Goal: Information Seeking & Learning: Learn about a topic

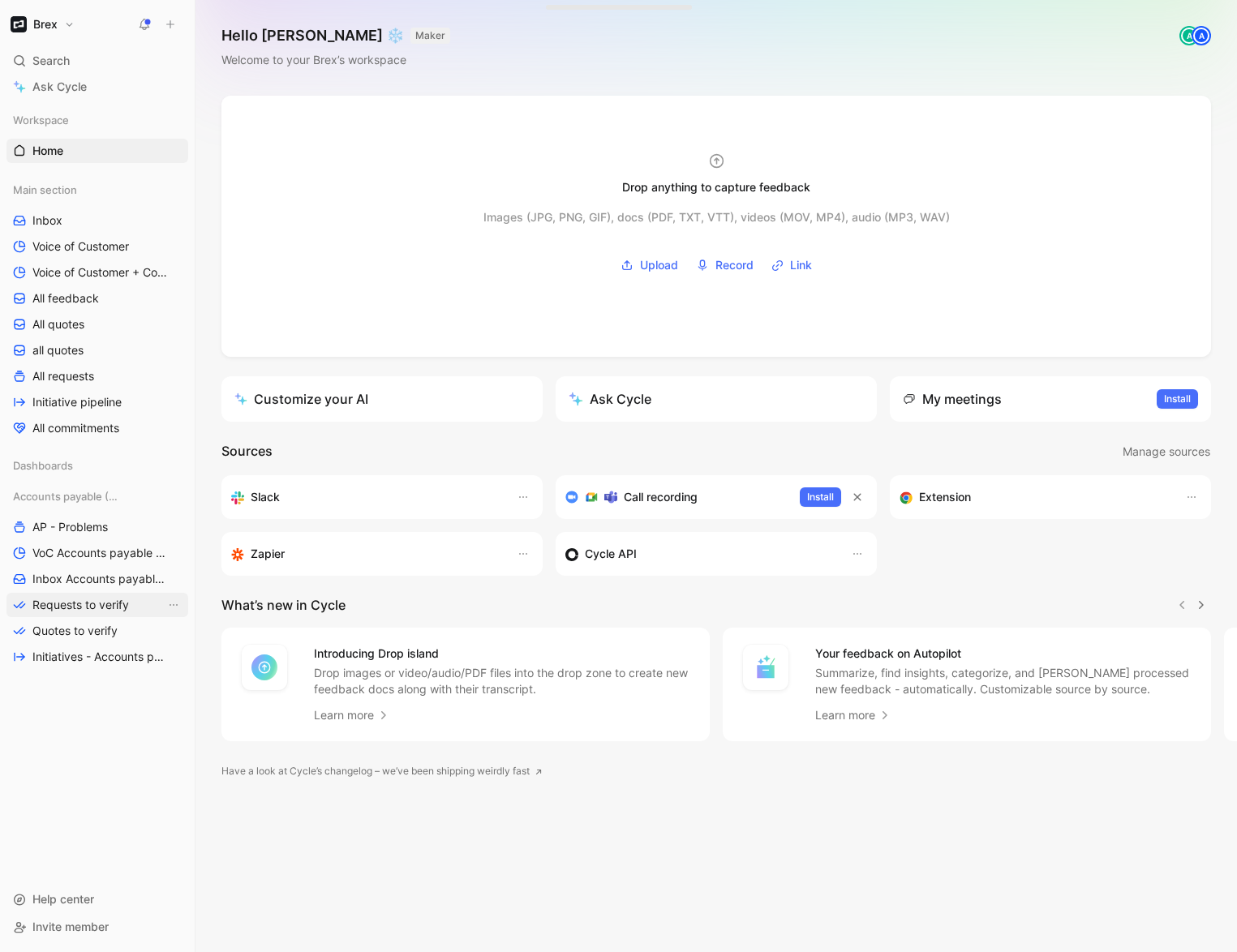
click at [60, 604] on span "Requests to verify" at bounding box center [81, 605] width 97 height 16
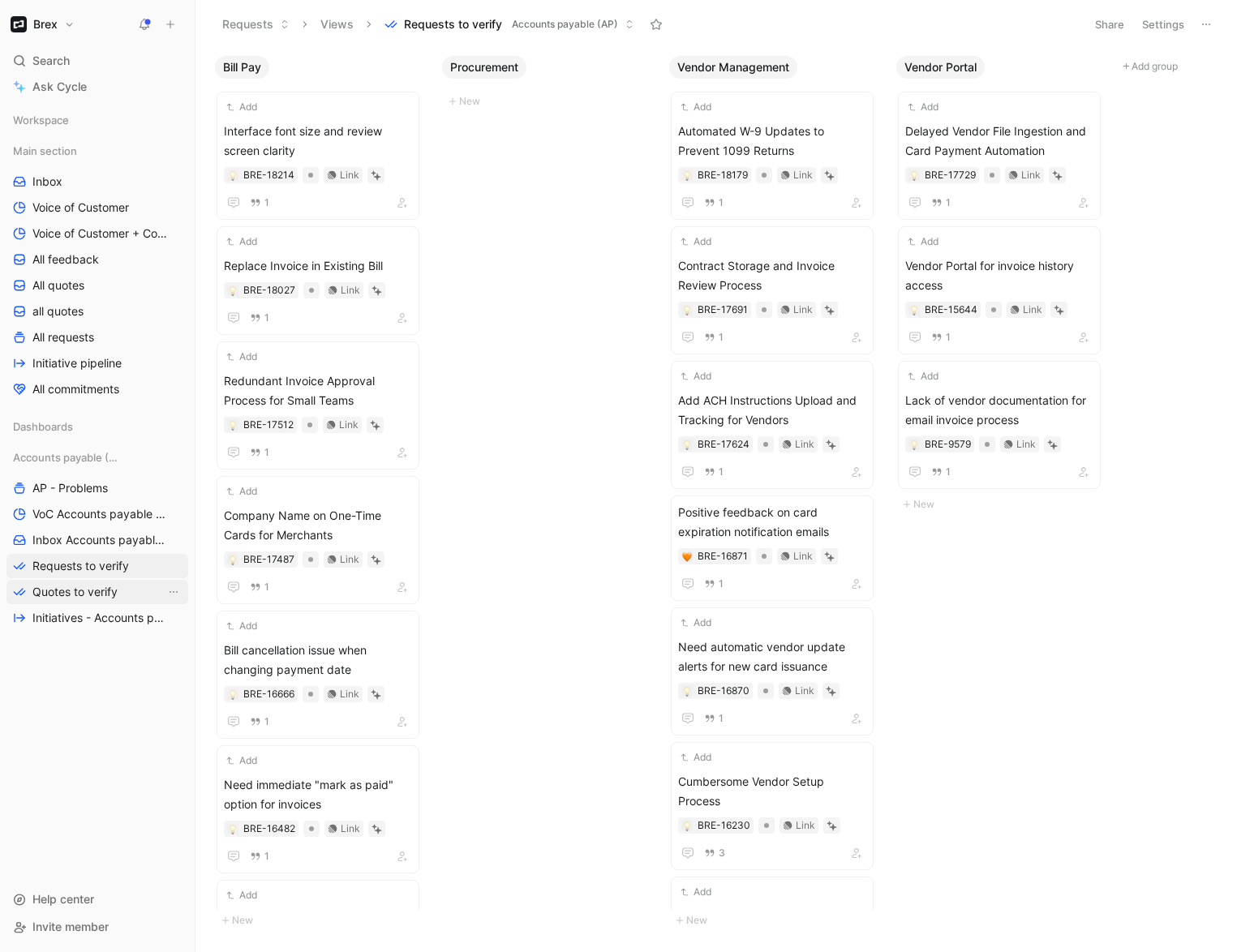
click at [74, 582] on link "Quotes to verify" at bounding box center [98, 592] width 181 height 24
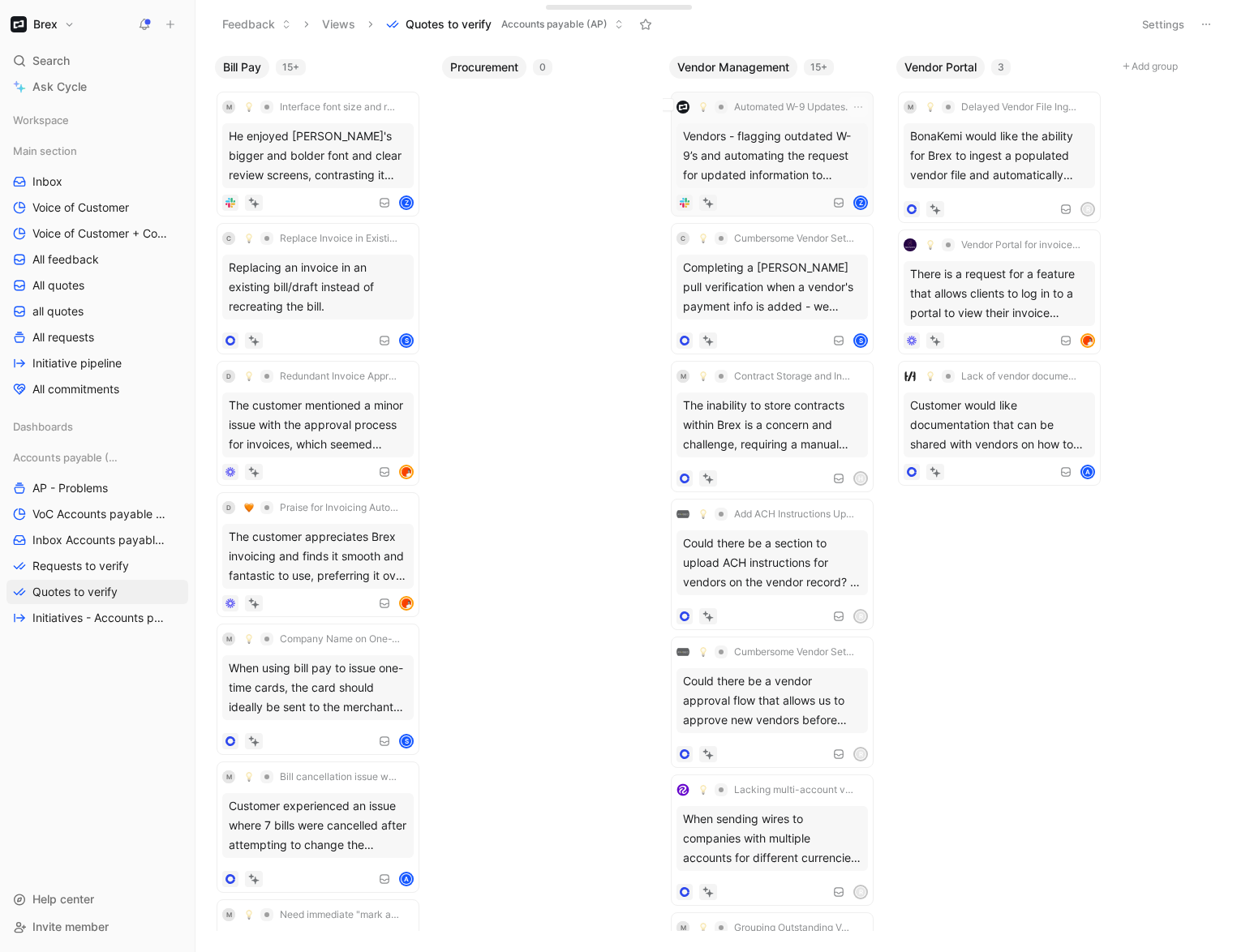
click at [740, 169] on div "Vendors - flagging outdated W-9’s and automating the request for updated inform…" at bounding box center [773, 155] width 192 height 65
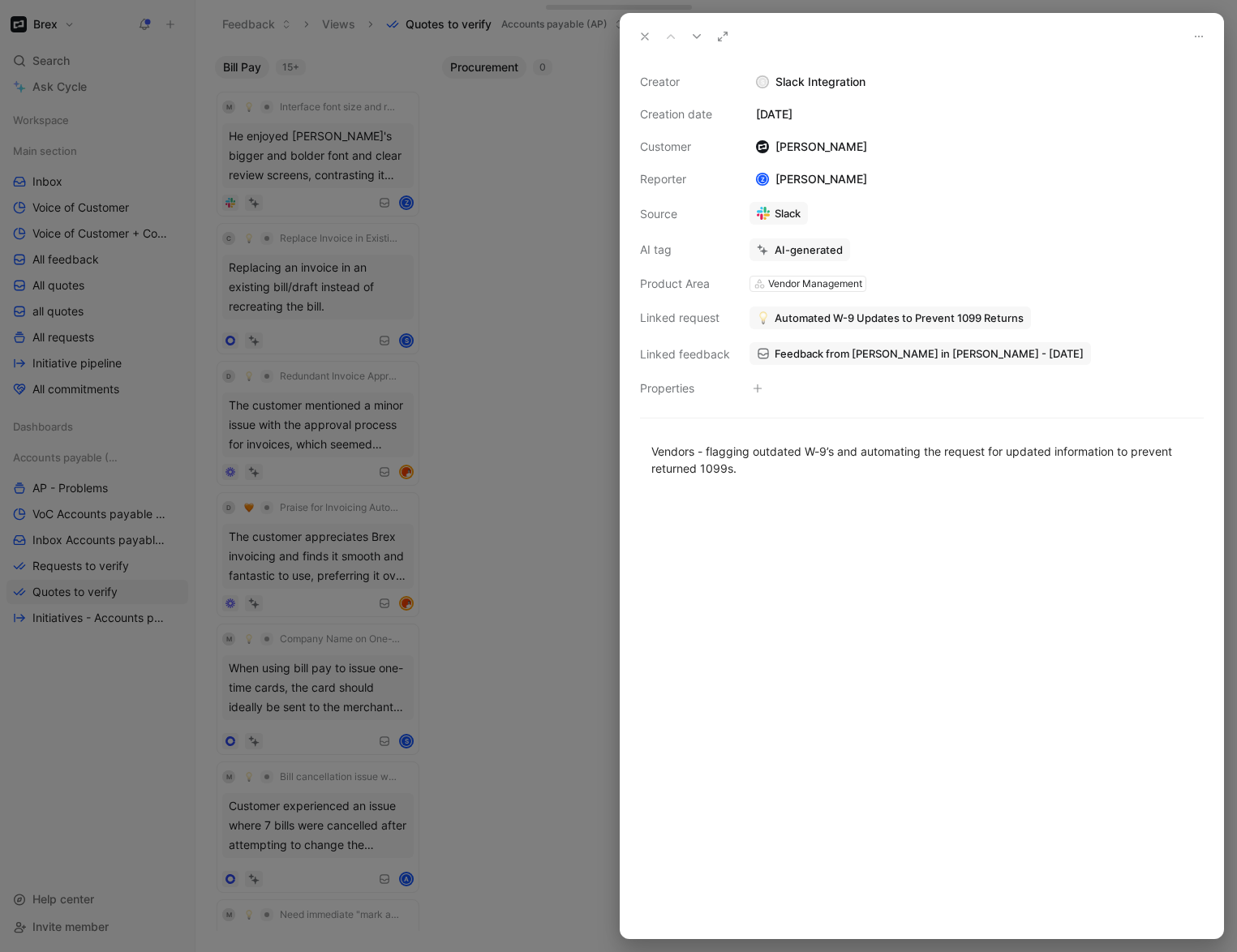
click at [641, 37] on icon at bounding box center [645, 36] width 13 height 13
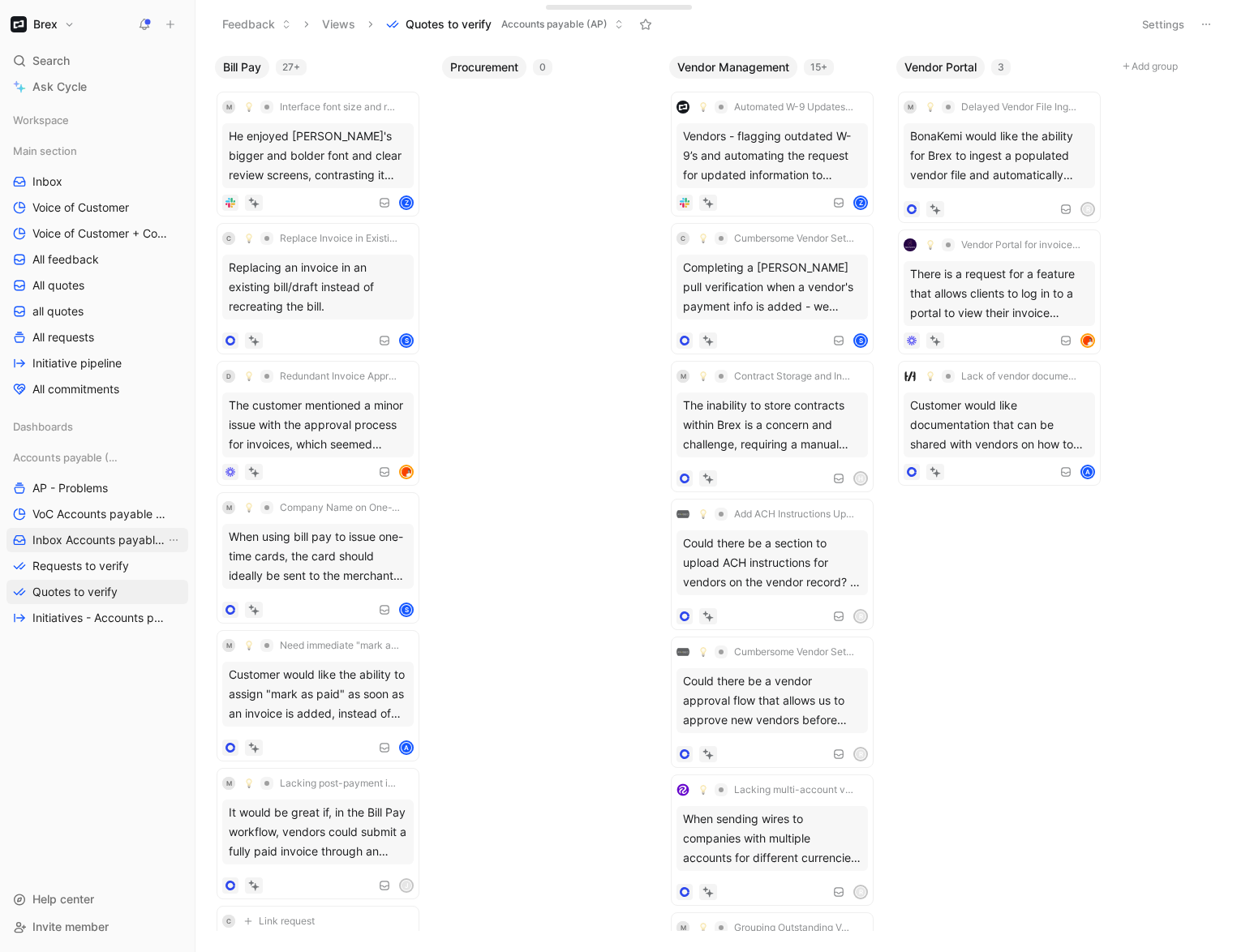
click at [79, 541] on span "Inbox Accounts payable (AP)" at bounding box center [99, 539] width 133 height 16
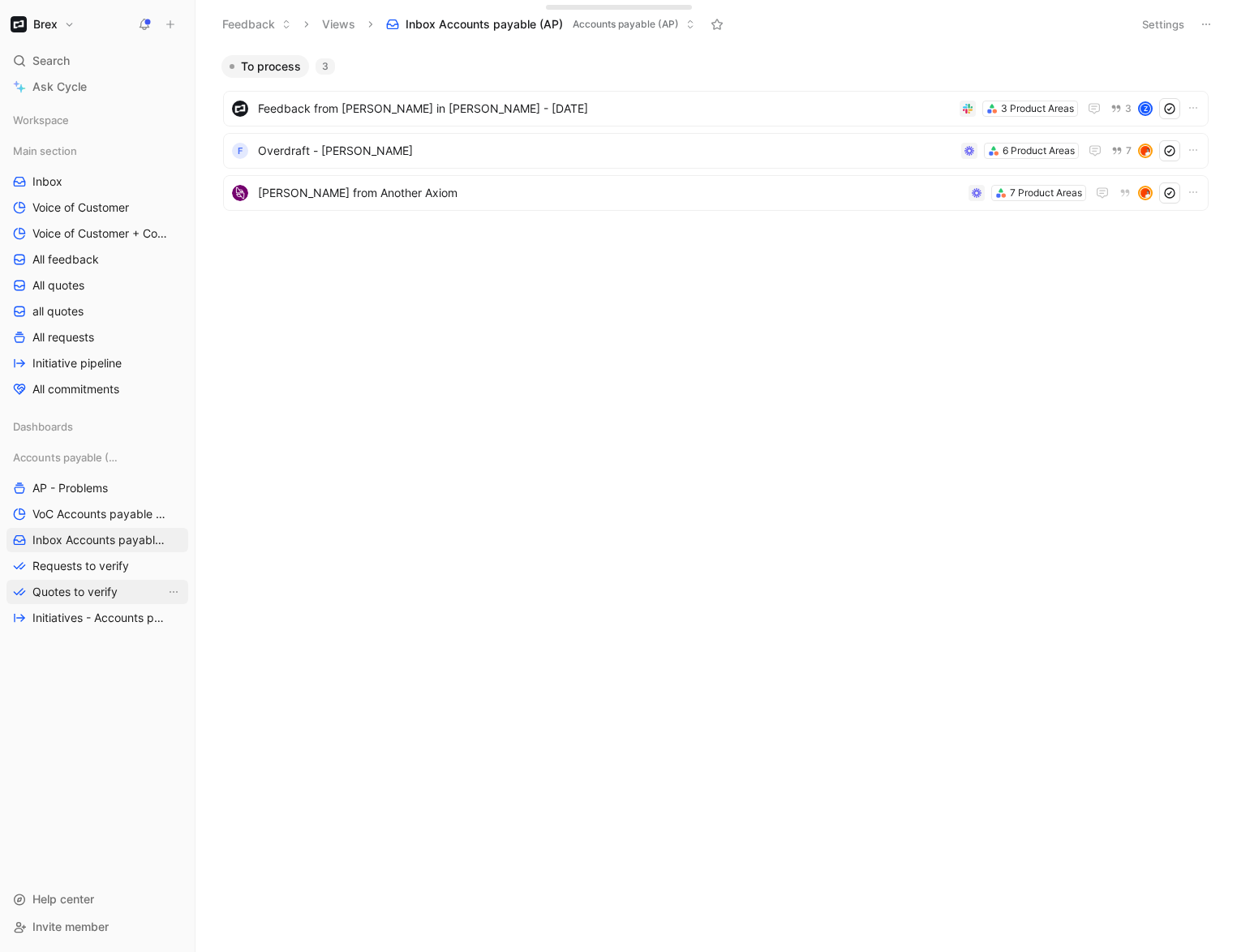
click at [112, 585] on span "Quotes to verify" at bounding box center [75, 592] width 85 height 16
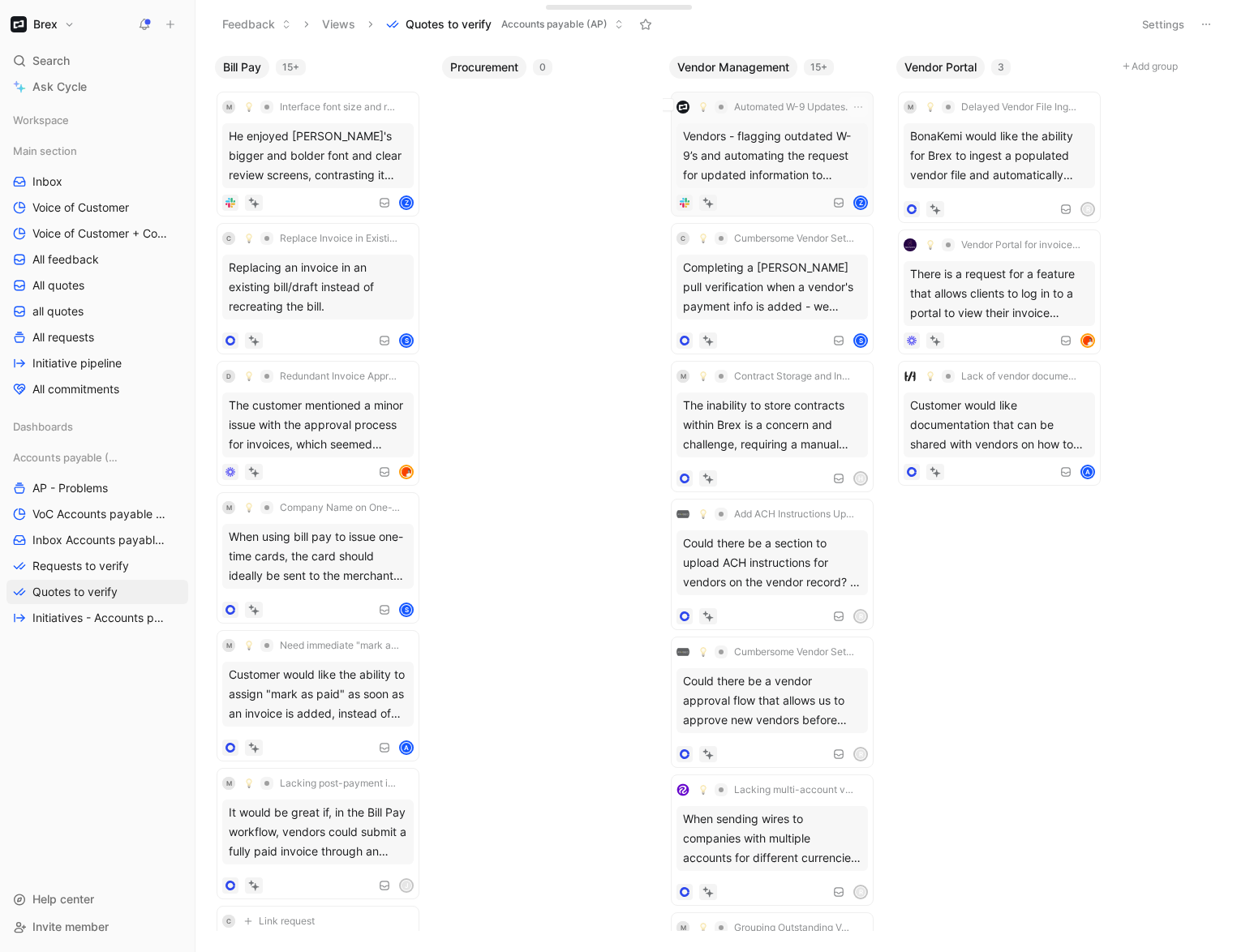
click at [746, 112] on span "Automated W-9 Updates to Prevent 1099 Returns" at bounding box center [793, 107] width 120 height 13
click at [716, 170] on div "Vendors - flagging outdated W-9’s and automating the request for updated inform…" at bounding box center [773, 155] width 192 height 65
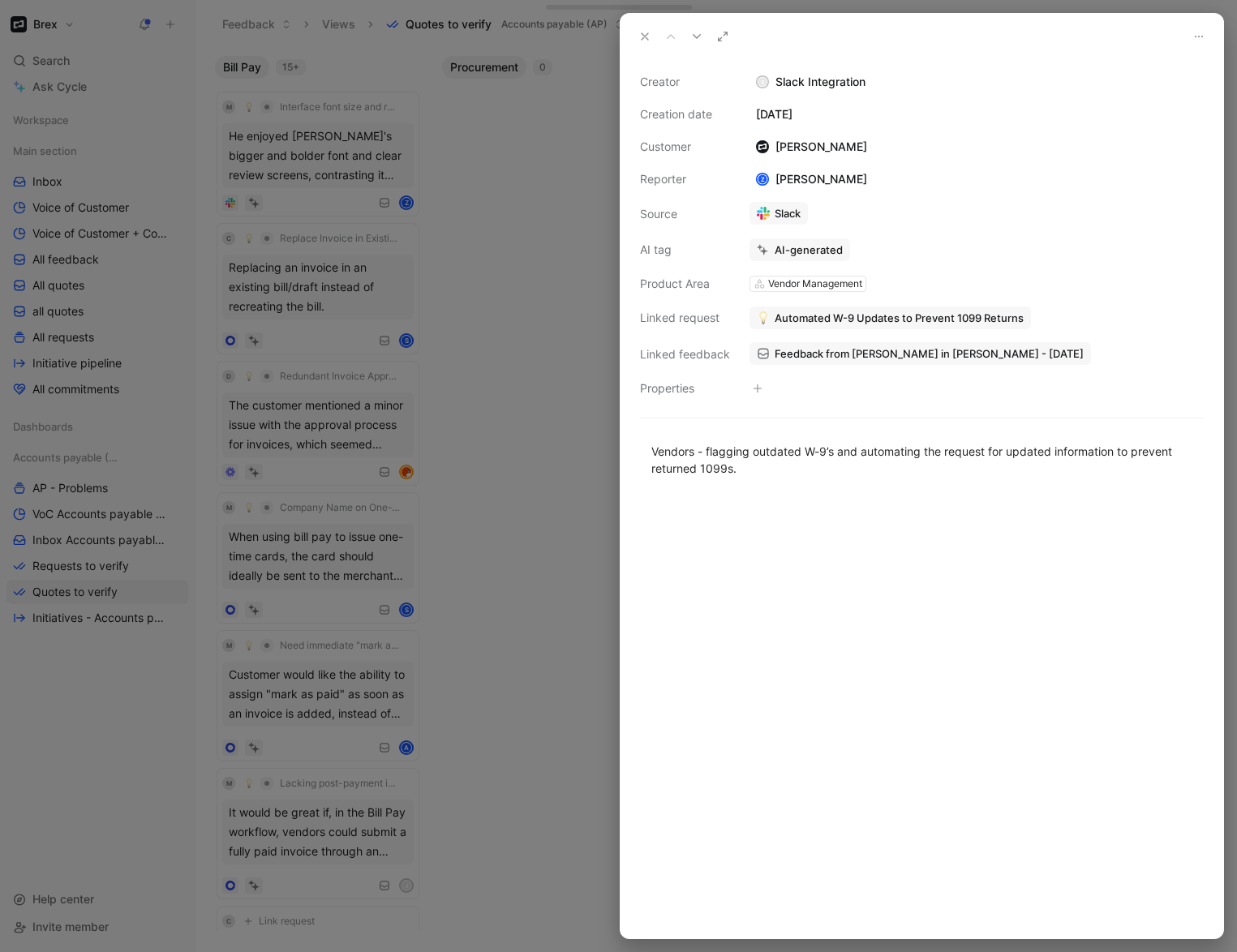
click at [644, 34] on icon at bounding box center [645, 36] width 13 height 13
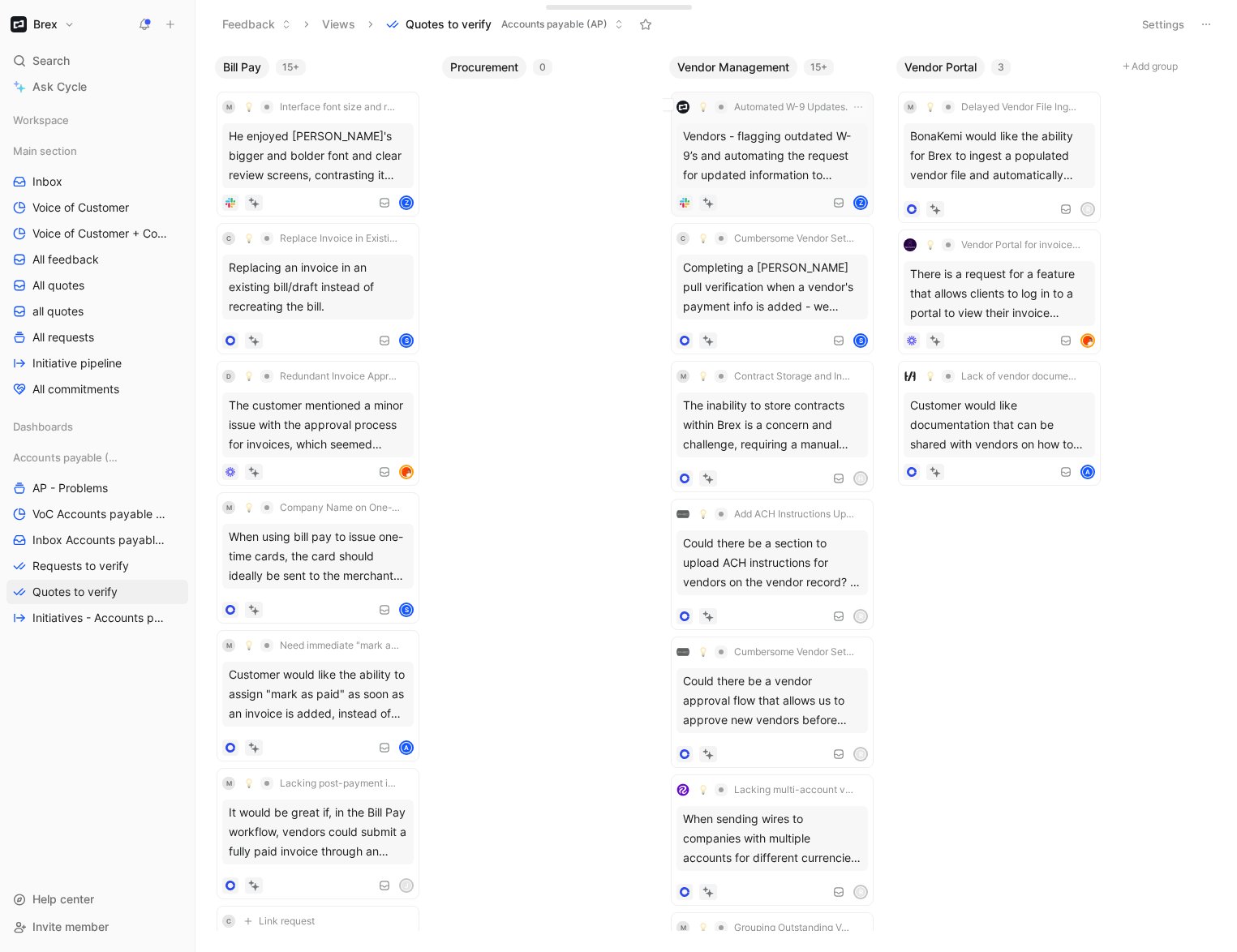
click at [770, 159] on div "Vendors - flagging outdated W-9’s and automating the request for updated inform…" at bounding box center [773, 155] width 192 height 65
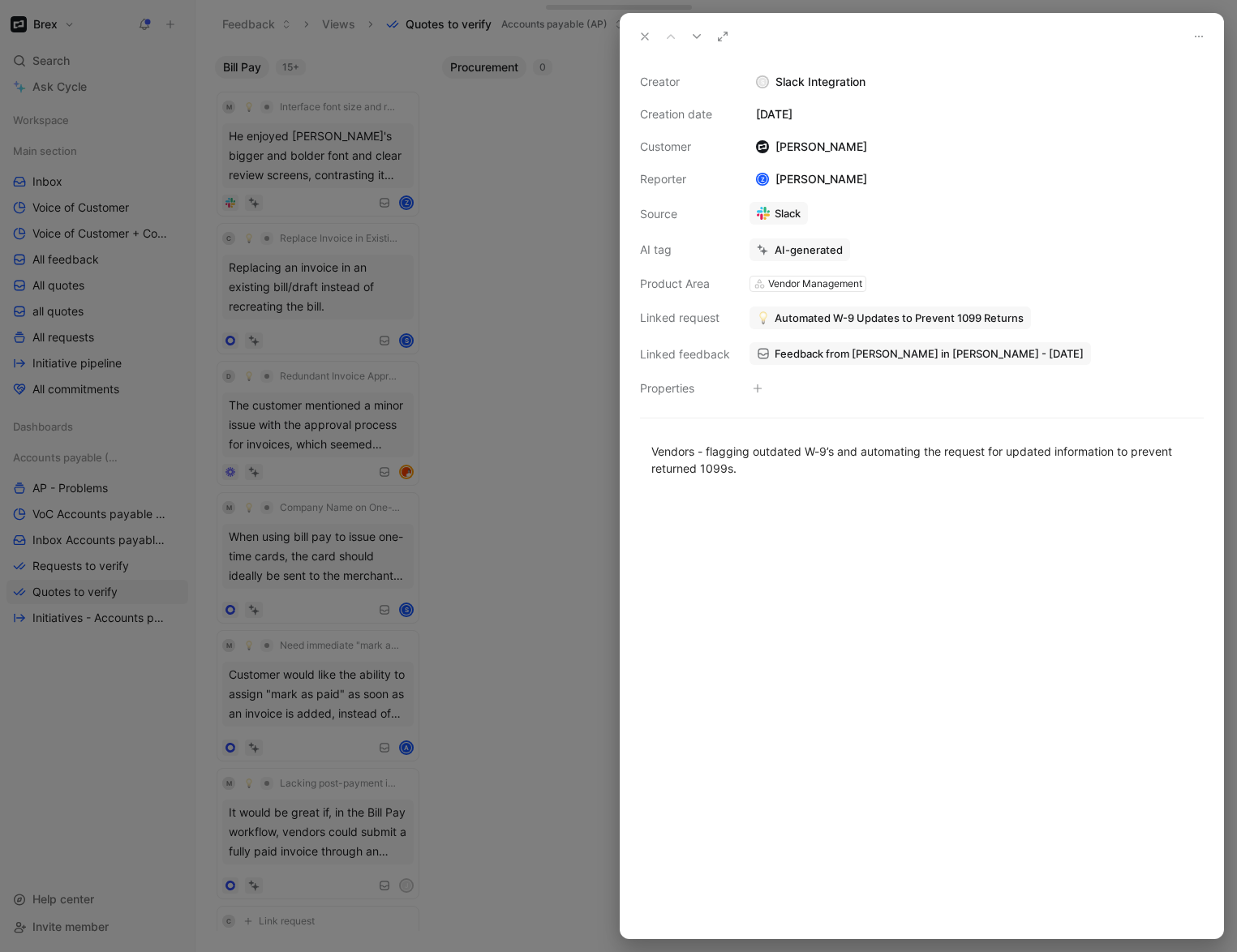
click at [644, 35] on use at bounding box center [645, 37] width 7 height 7
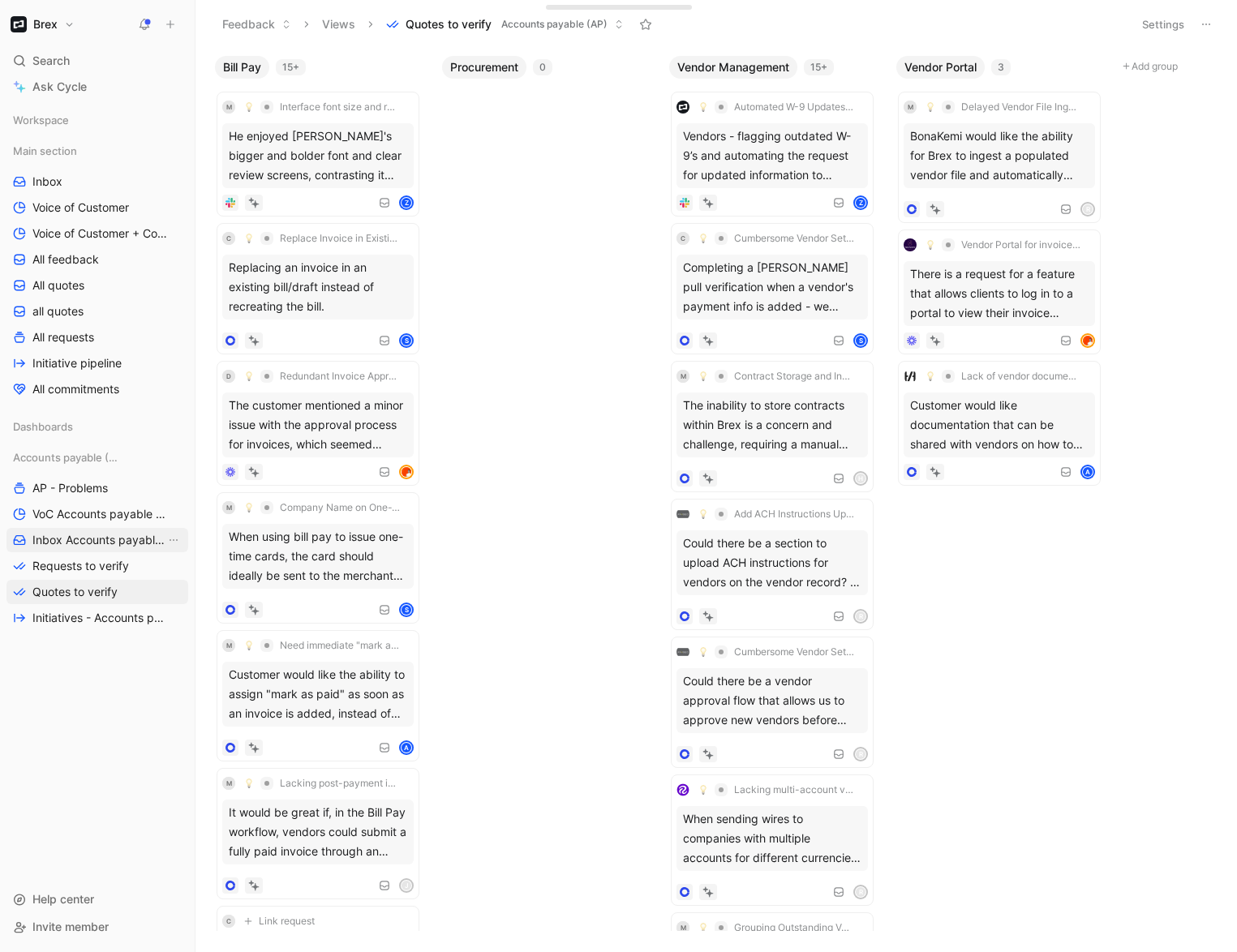
click at [85, 543] on span "Inbox Accounts payable (AP)" at bounding box center [99, 539] width 133 height 16
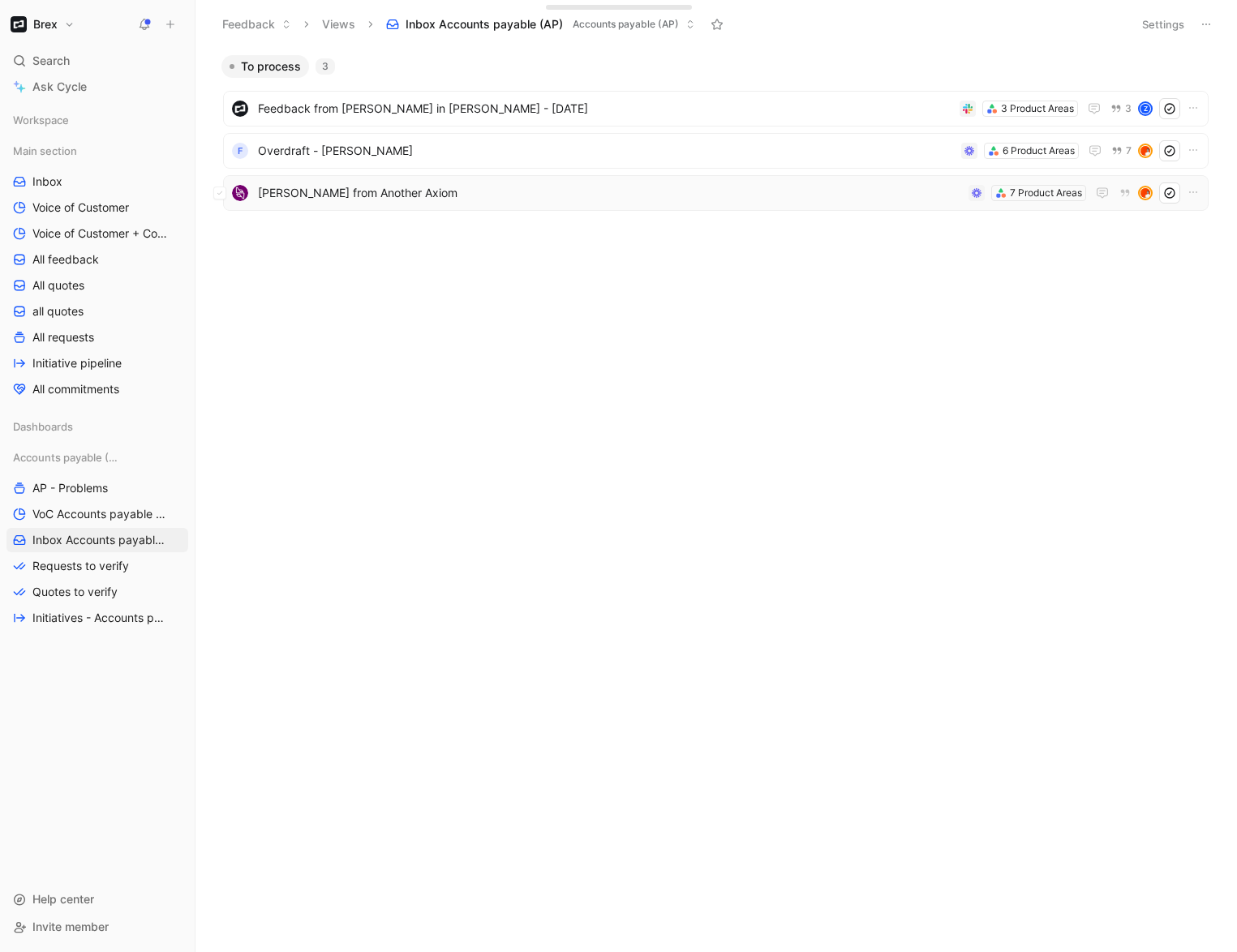
click at [622, 195] on span "[PERSON_NAME] from Another Axiom" at bounding box center [610, 192] width 704 height 20
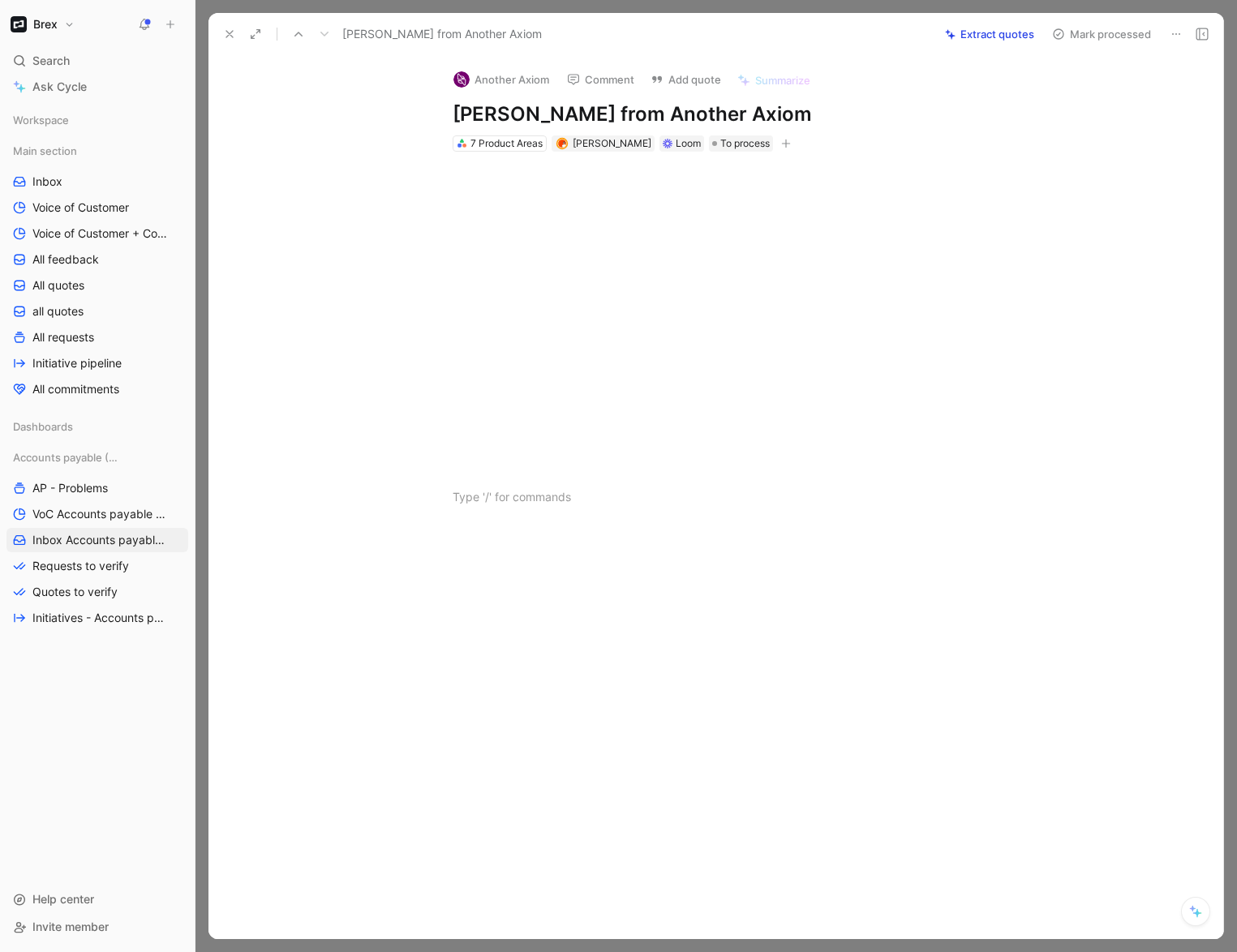
click at [228, 32] on icon at bounding box center [229, 34] width 13 height 13
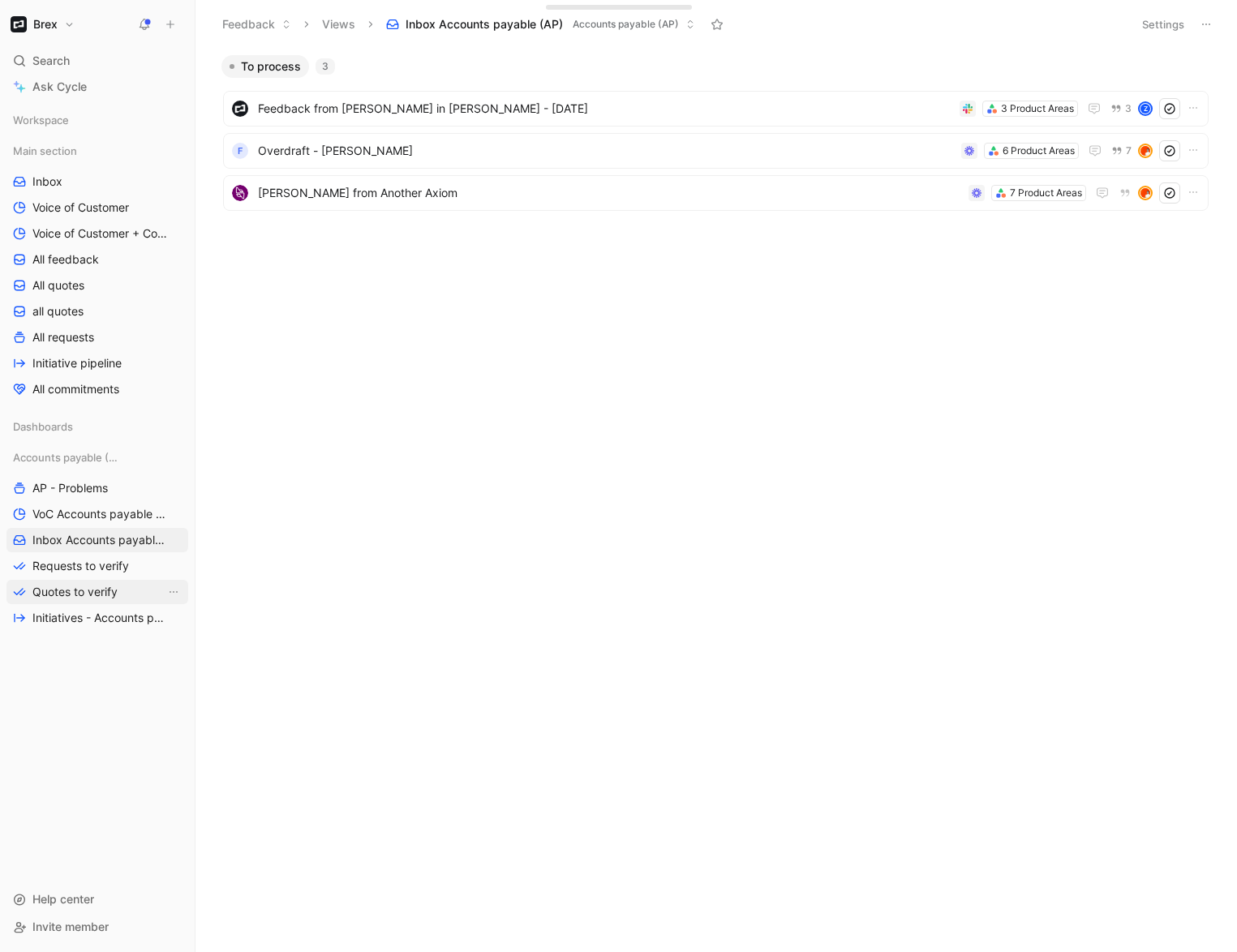
click at [89, 587] on span "Quotes to verify" at bounding box center [75, 592] width 85 height 16
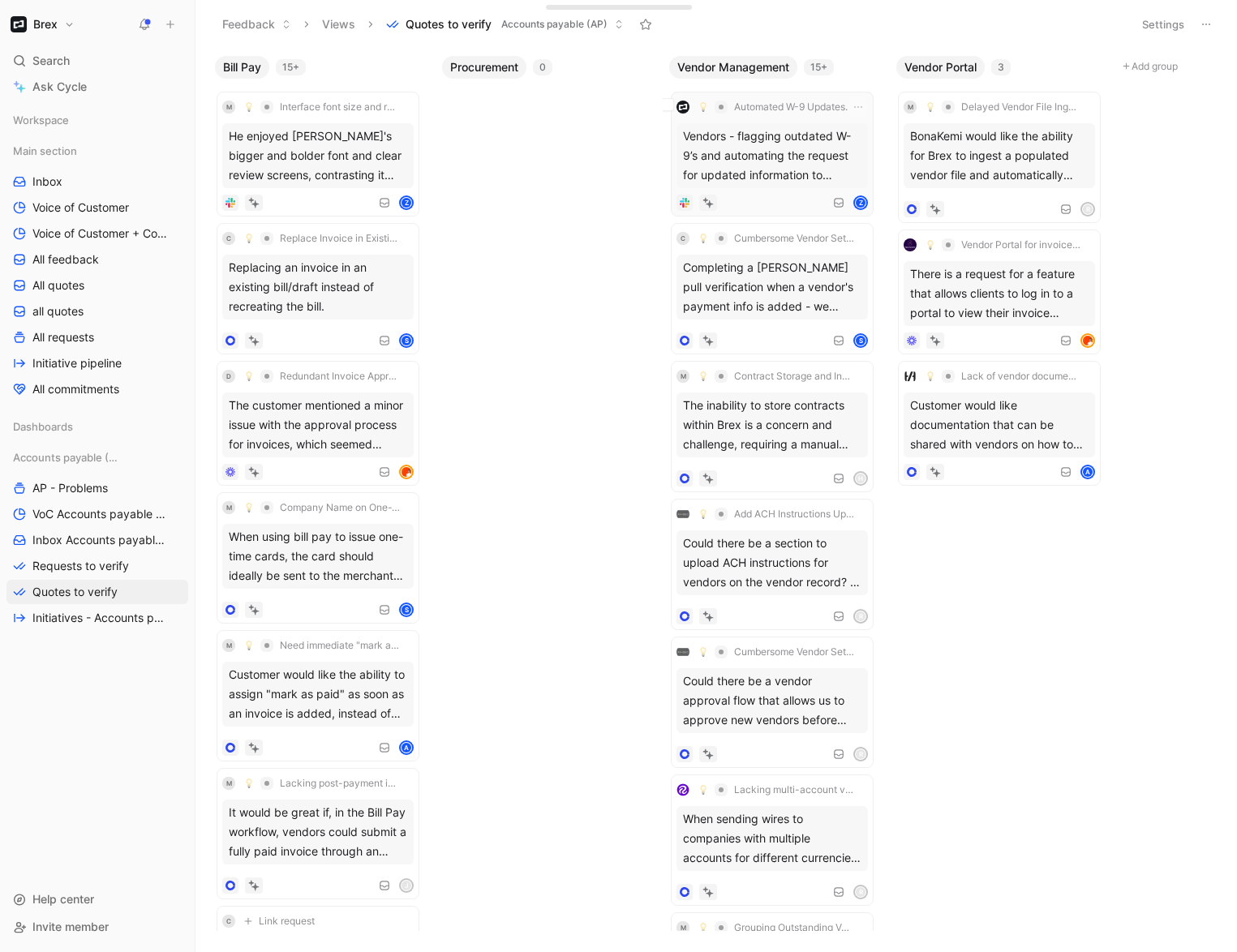
click at [778, 113] on span "Automated W-9 Updates to Prevent 1099 Returns" at bounding box center [793, 107] width 120 height 13
click at [794, 172] on div "Vendors - flagging outdated W-9’s and automating the request for updated inform…" at bounding box center [773, 155] width 192 height 65
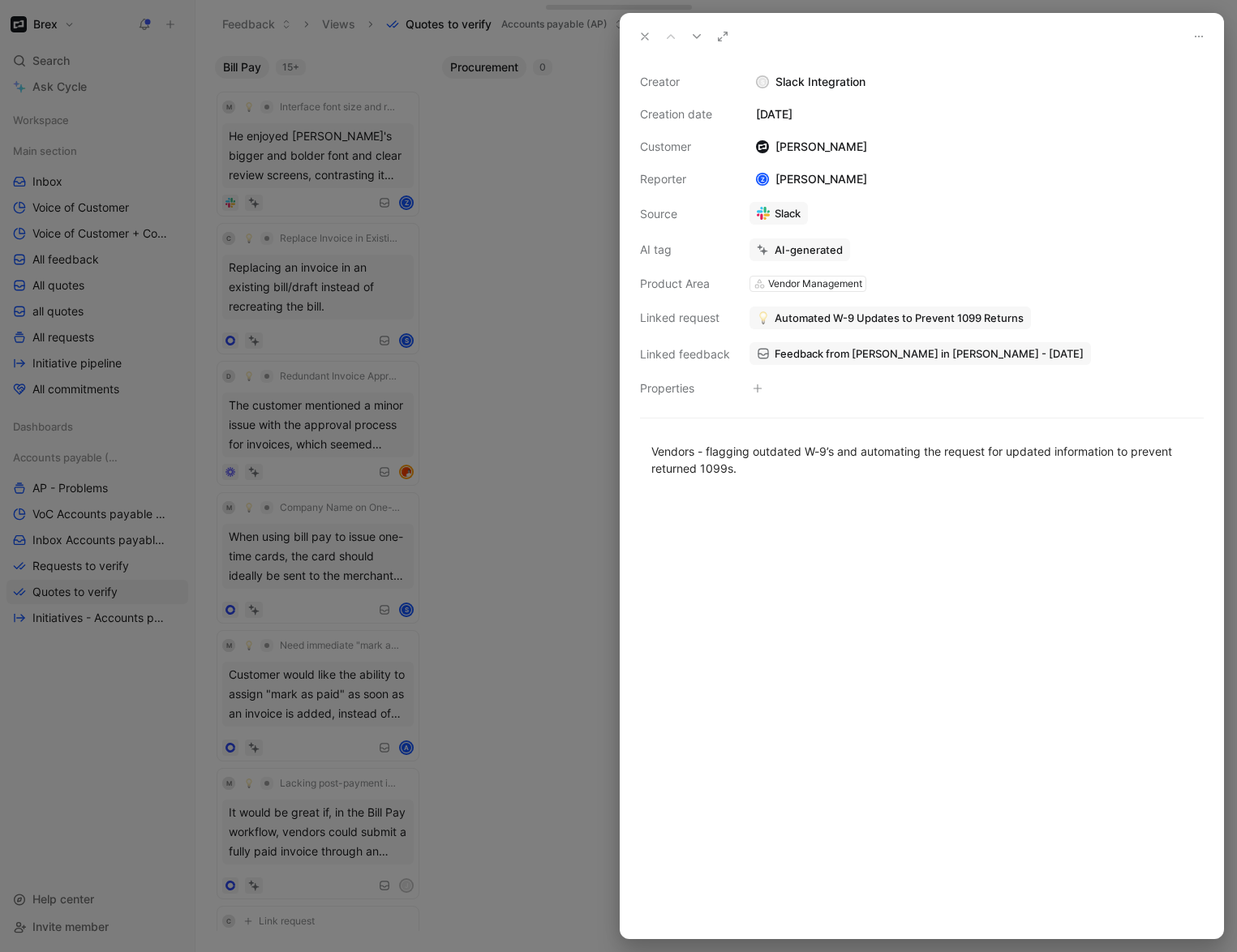
click at [818, 253] on div "AI-generated" at bounding box center [808, 249] width 68 height 15
click at [793, 251] on div "AI-generated" at bounding box center [808, 249] width 68 height 15
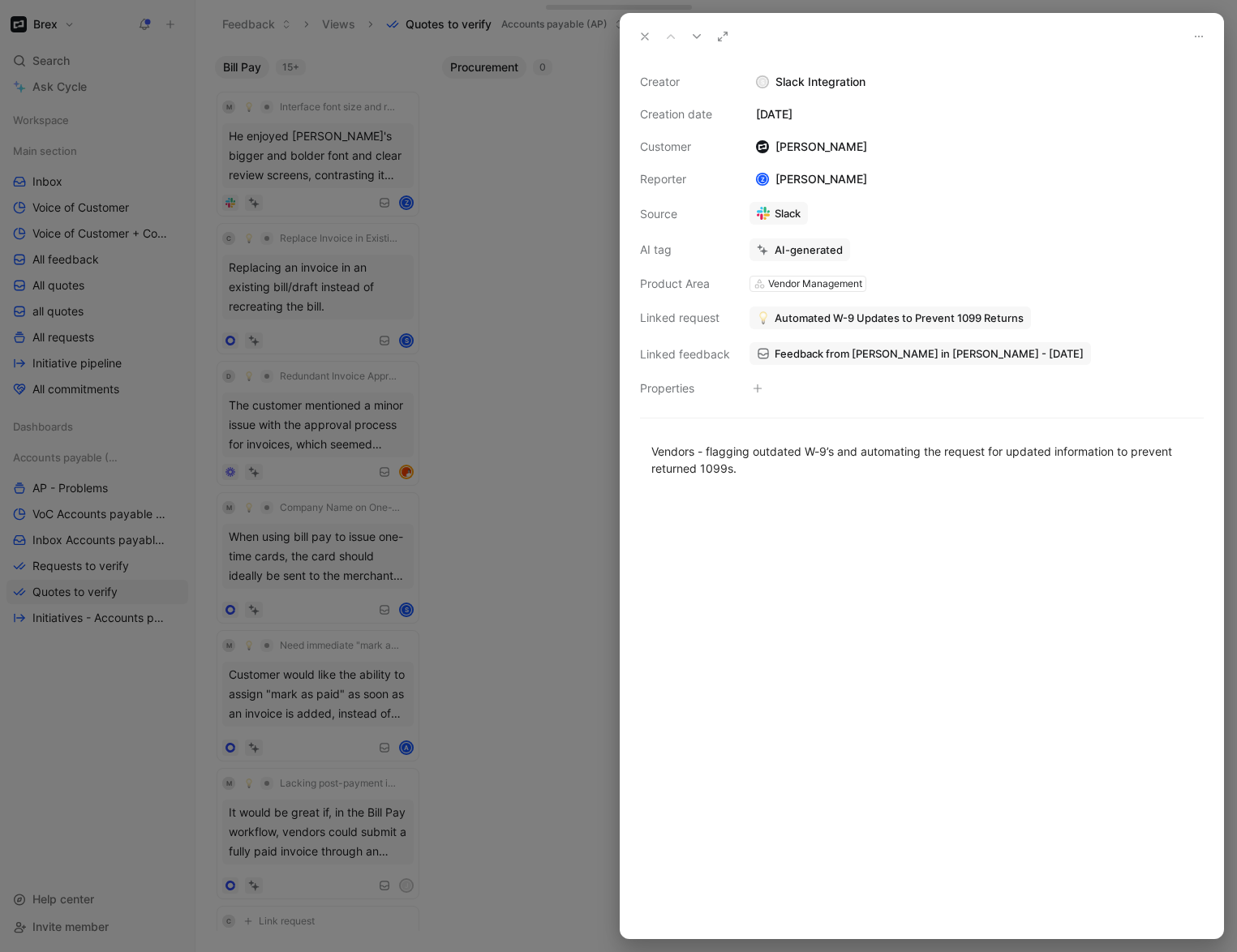
click at [793, 251] on div "AI-generated" at bounding box center [808, 249] width 68 height 15
click at [766, 246] on icon at bounding box center [762, 249] width 11 height 11
click at [781, 251] on div "AI-generated" at bounding box center [808, 249] width 68 height 15
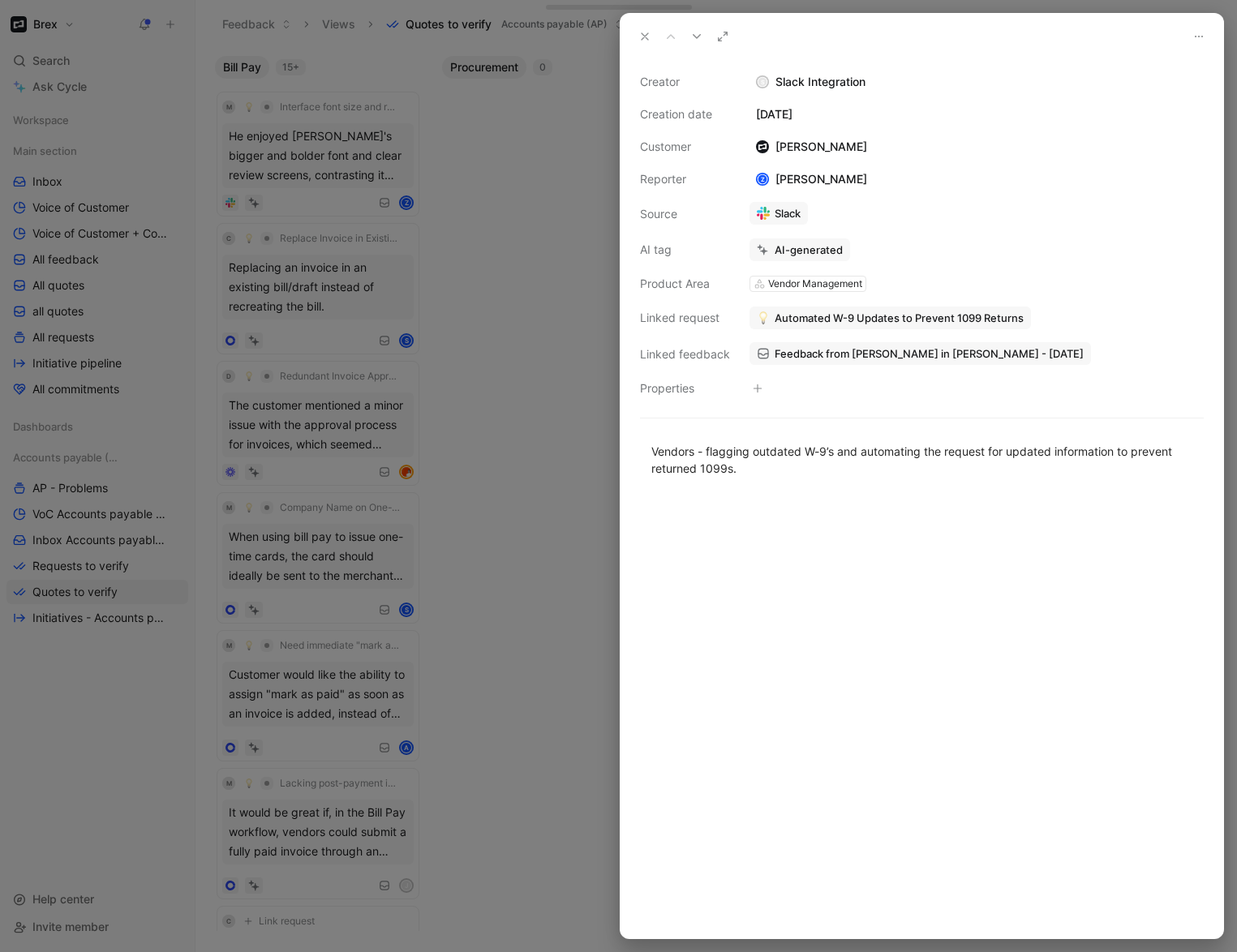
click at [824, 254] on div "AI-generated" at bounding box center [808, 249] width 68 height 15
click at [648, 34] on icon at bounding box center [645, 36] width 13 height 13
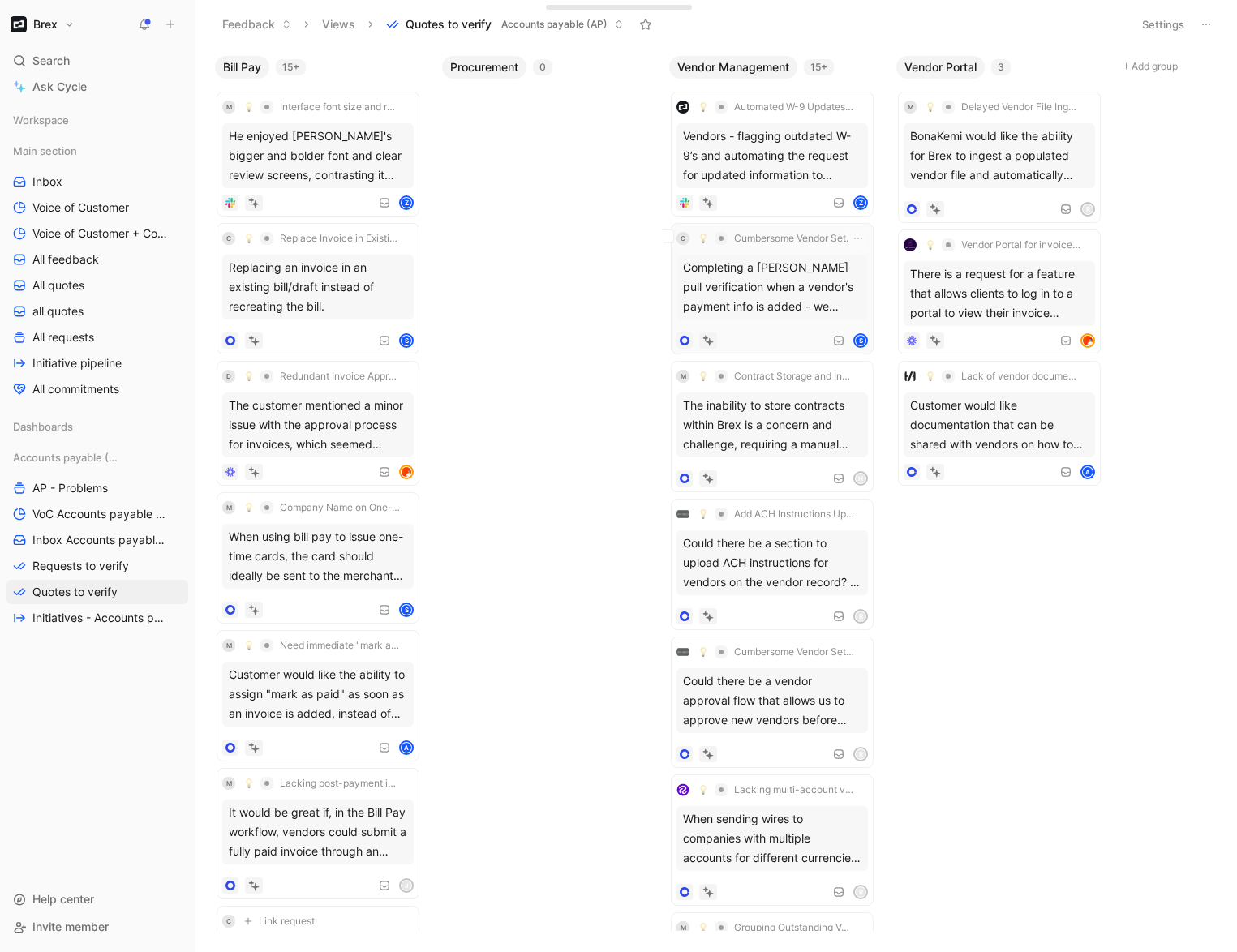
click at [783, 274] on div "Completing a [PERSON_NAME] pull verification when a vendor's payment info is ad…" at bounding box center [773, 287] width 192 height 65
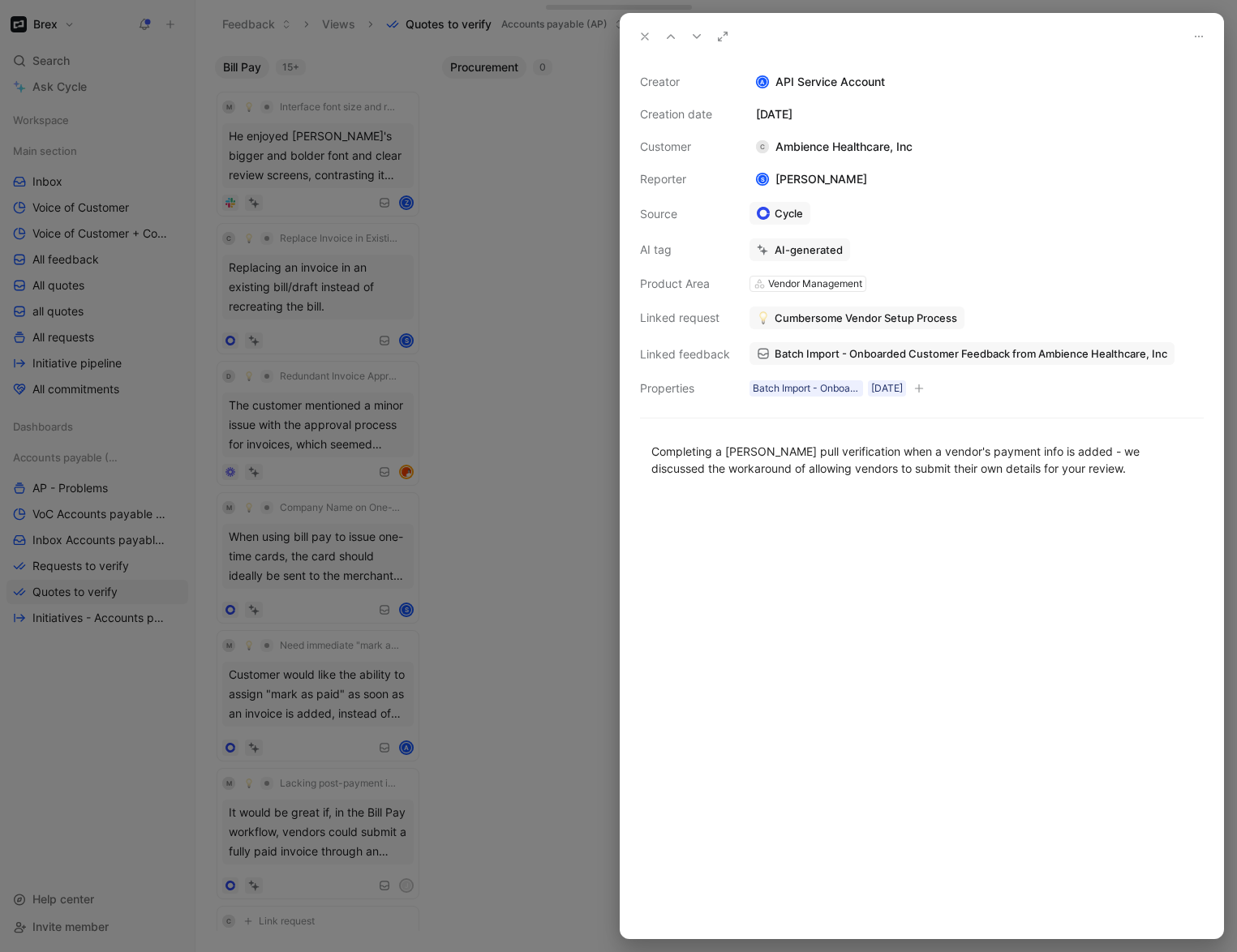
click at [792, 255] on div "AI-generated" at bounding box center [808, 249] width 68 height 15
click at [639, 41] on icon at bounding box center [645, 36] width 13 height 13
